Goal: Task Accomplishment & Management: Use online tool/utility

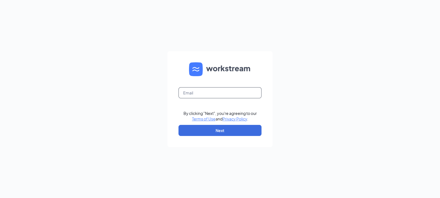
click at [234, 91] on input "text" at bounding box center [220, 92] width 83 height 11
type input "ma.dickinson@pjunited.com"
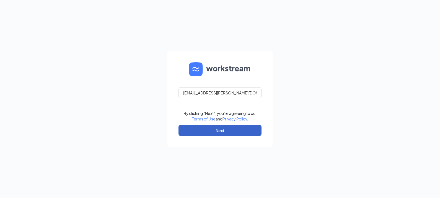
click at [234, 129] on button "Next" at bounding box center [220, 130] width 83 height 11
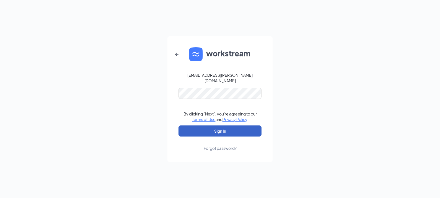
click at [240, 127] on button "Sign In" at bounding box center [220, 130] width 83 height 11
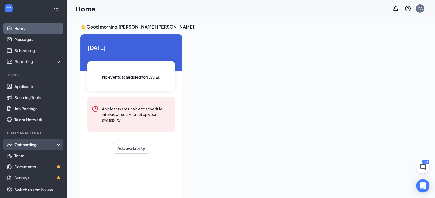
click at [17, 145] on div "Onboarding" at bounding box center [35, 145] width 43 height 6
click at [20, 156] on link "Overview" at bounding box center [37, 155] width 47 height 11
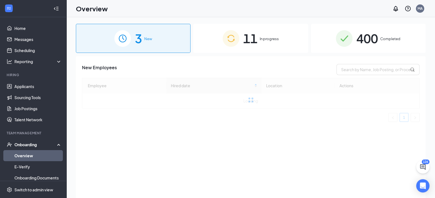
click at [381, 47] on div "400 Completed" at bounding box center [368, 38] width 115 height 29
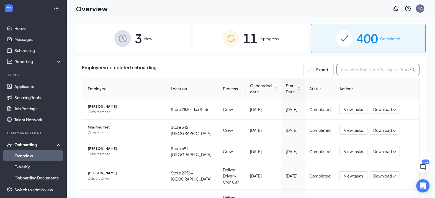
click at [368, 72] on input "text" at bounding box center [378, 69] width 83 height 11
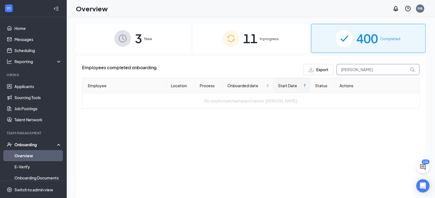
drag, startPoint x: 382, startPoint y: 73, endPoint x: 349, endPoint y: 70, distance: 33.4
click at [349, 70] on input "[PERSON_NAME]" at bounding box center [378, 69] width 83 height 11
type input "[PERSON_NAME]"
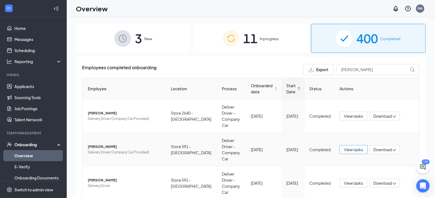
click at [353, 147] on span "View tasks" at bounding box center [353, 150] width 19 height 6
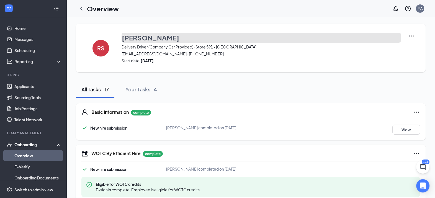
click at [151, 37] on h3 "[PERSON_NAME]" at bounding box center [150, 37] width 57 height 9
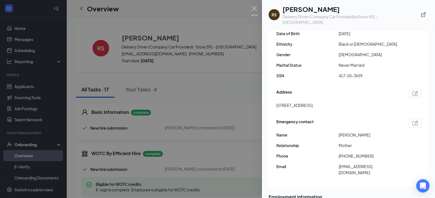
scroll to position [104, 0]
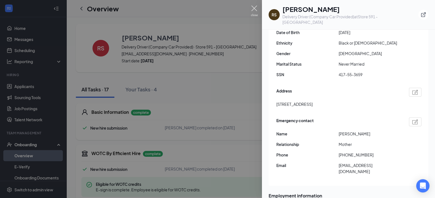
click at [253, 10] on img at bounding box center [254, 11] width 7 height 11
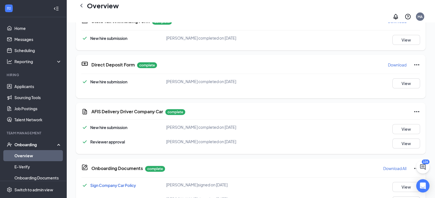
scroll to position [119, 0]
